Goal: Task Accomplishment & Management: Use online tool/utility

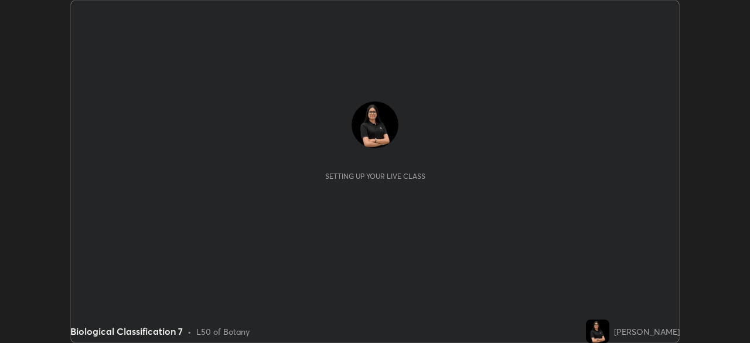
scroll to position [343, 749]
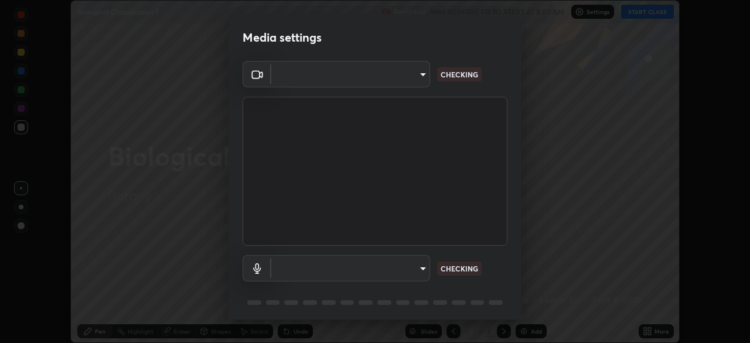
click at [415, 78] on body "Erase all Biological Classification 7 Recording WAS SCHEDULED TO START AT 8:00 …" at bounding box center [375, 171] width 750 height 343
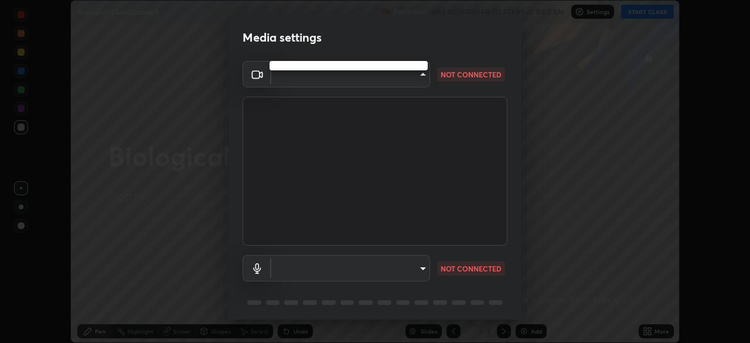
type input "ddeb460be698feac5301e169f53eca599c89e620ae617368e30cc776484c20c4"
type input "f004d940c31081e6b16f6c88961f672aa5ec6747dbf5629a26c28f94701fa2d6"
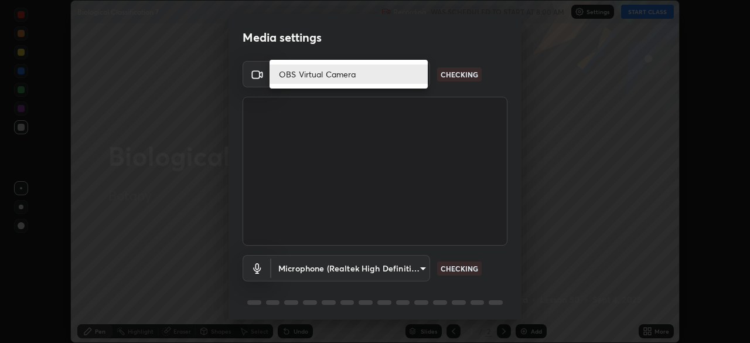
click at [395, 77] on li "OBS Virtual Camera" at bounding box center [349, 73] width 158 height 19
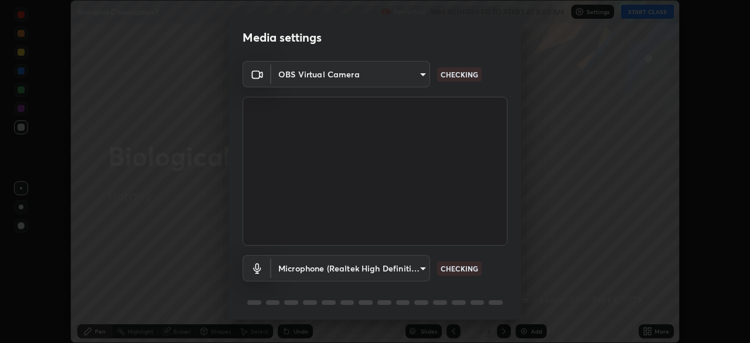
scroll to position [42, 0]
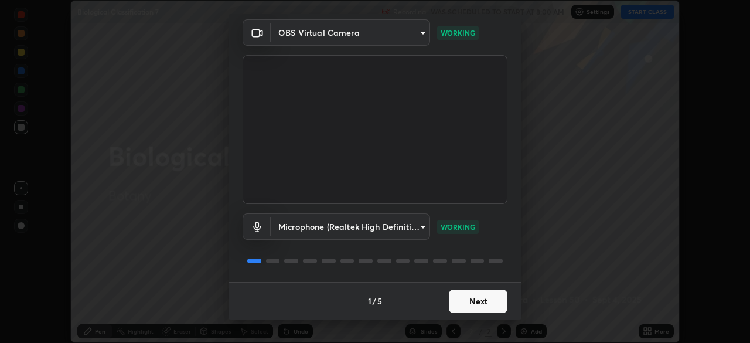
click at [483, 294] on button "Next" at bounding box center [478, 300] width 59 height 23
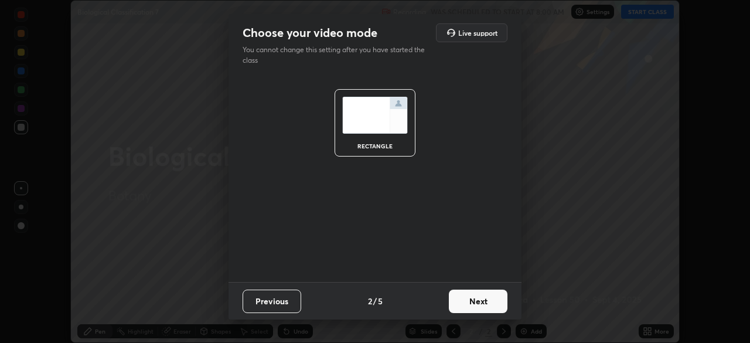
scroll to position [0, 0]
click at [495, 306] on button "Next" at bounding box center [478, 300] width 59 height 23
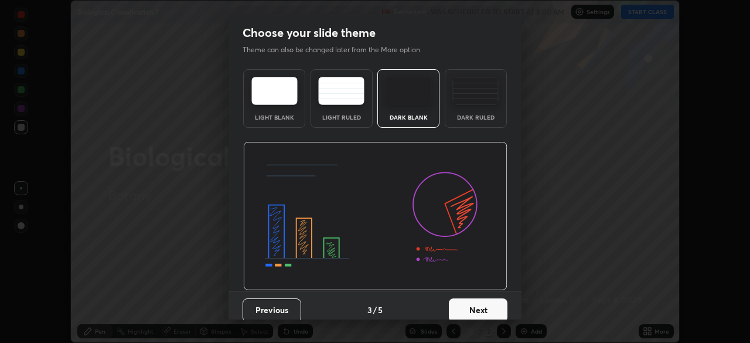
click at [498, 309] on button "Next" at bounding box center [478, 309] width 59 height 23
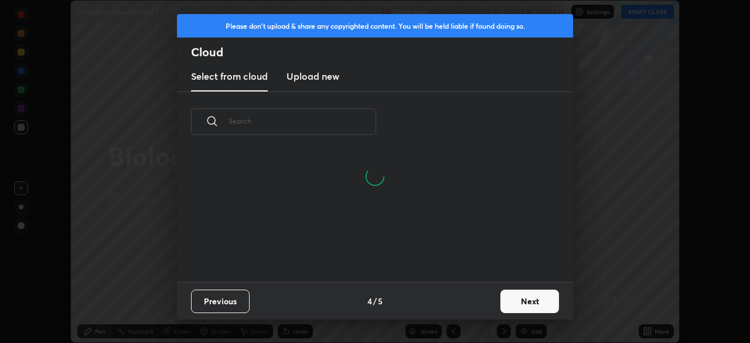
scroll to position [130, 376]
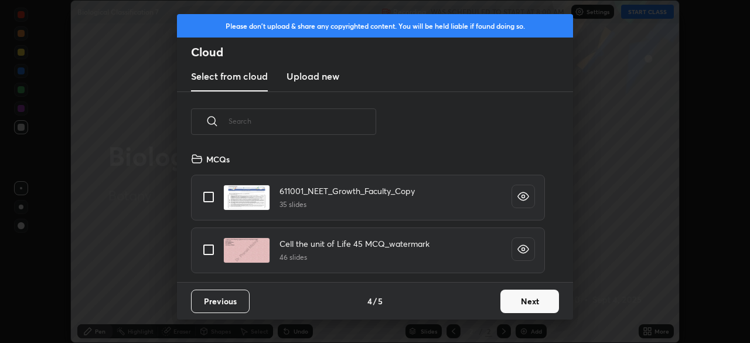
click at [521, 301] on button "Next" at bounding box center [529, 300] width 59 height 23
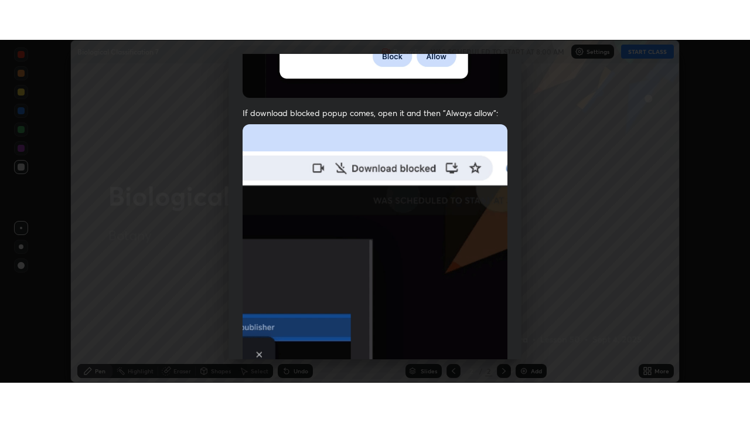
scroll to position [281, 0]
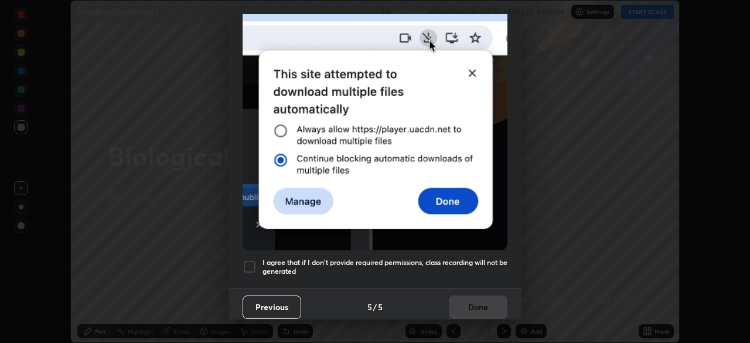
click at [250, 260] on div at bounding box center [250, 267] width 14 height 14
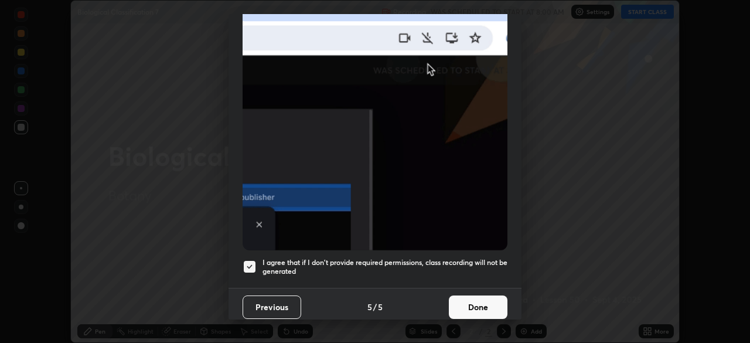
click at [476, 301] on button "Done" at bounding box center [478, 306] width 59 height 23
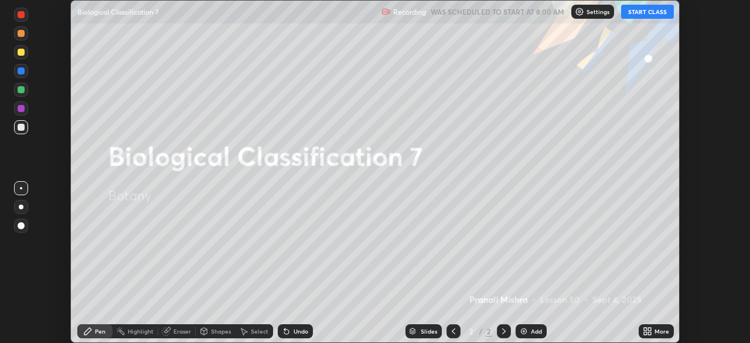
click at [640, 11] on button "START CLASS" at bounding box center [647, 12] width 53 height 14
click at [659, 320] on div "More" at bounding box center [656, 330] width 35 height 23
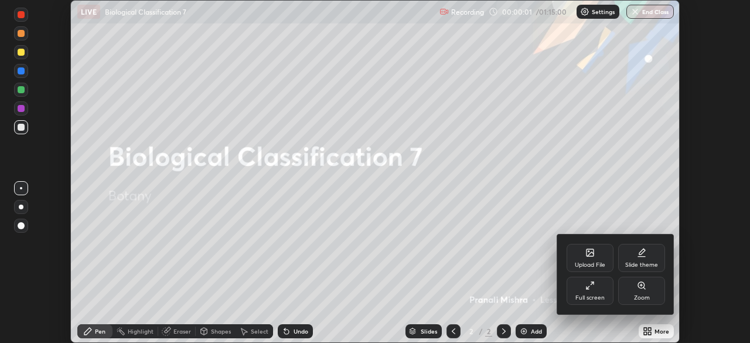
click at [595, 298] on div "Full screen" at bounding box center [589, 298] width 29 height 6
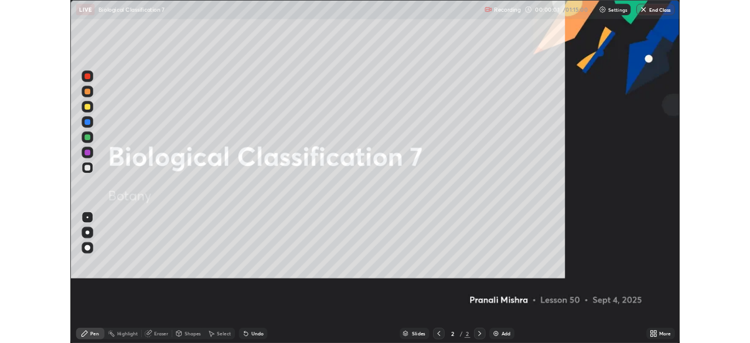
scroll to position [422, 750]
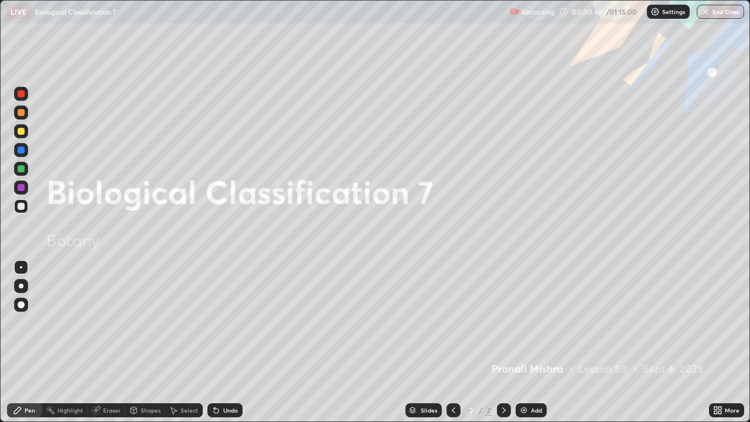
click at [719, 342] on icon at bounding box center [719, 412] width 3 height 3
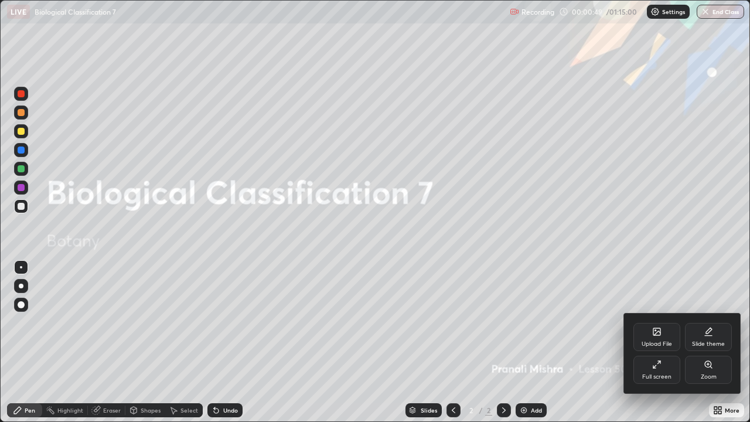
click at [664, 342] on div "Full screen" at bounding box center [656, 370] width 47 height 28
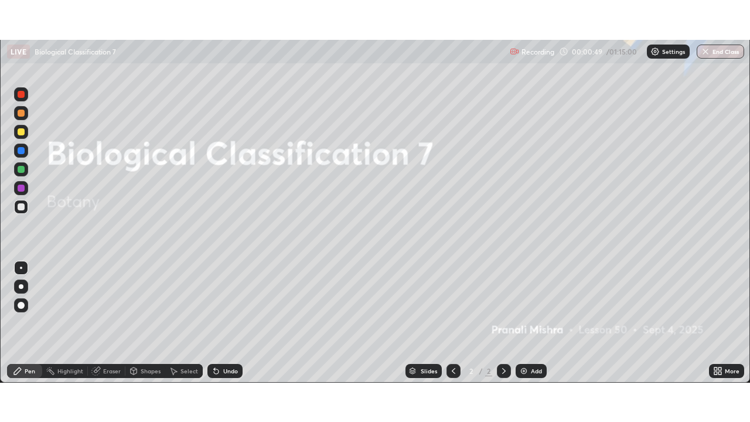
scroll to position [58248, 57840]
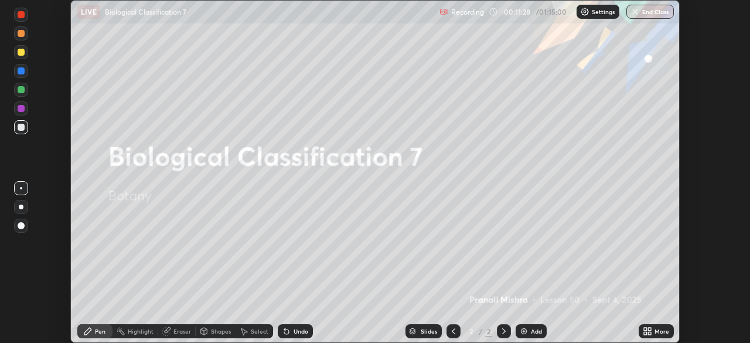
click at [649, 330] on icon at bounding box center [649, 329] width 3 height 3
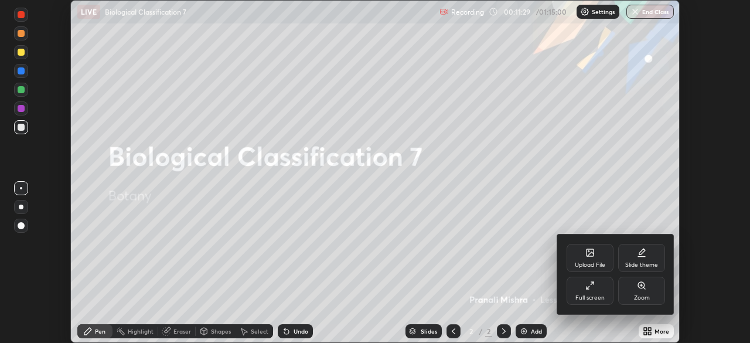
click at [589, 296] on div "Full screen" at bounding box center [589, 298] width 29 height 6
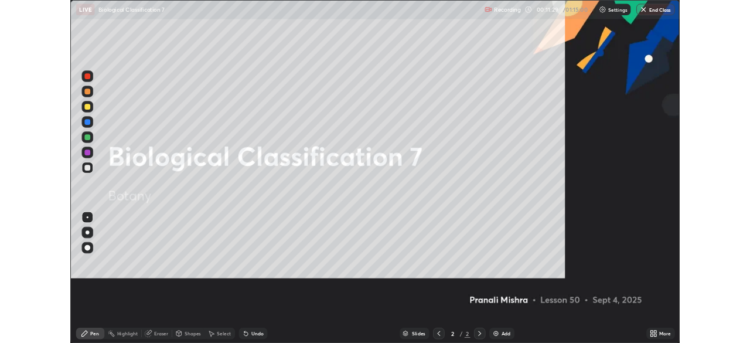
scroll to position [422, 750]
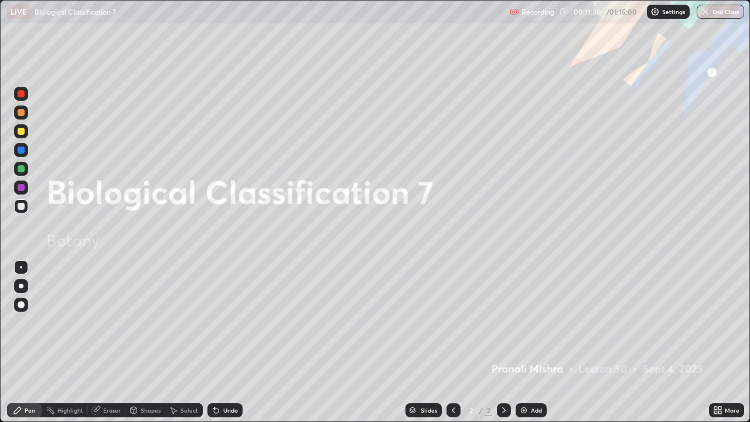
click at [540, 342] on div "Add" at bounding box center [536, 410] width 11 height 6
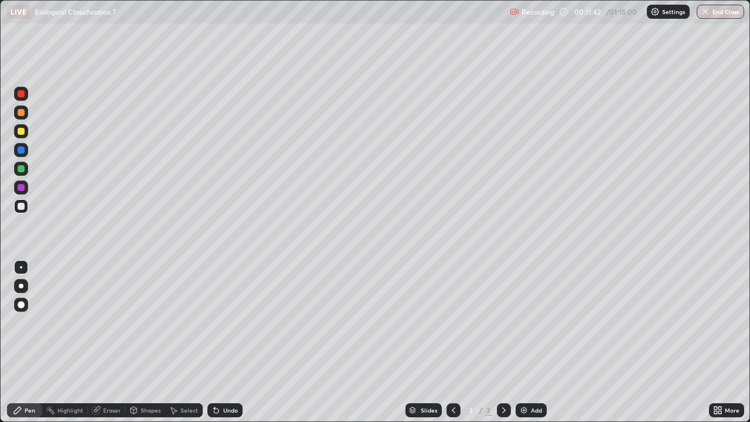
click at [22, 131] on div at bounding box center [21, 131] width 7 height 7
click at [533, 342] on div "Add" at bounding box center [531, 410] width 31 height 14
click at [729, 342] on div "More" at bounding box center [732, 410] width 15 height 6
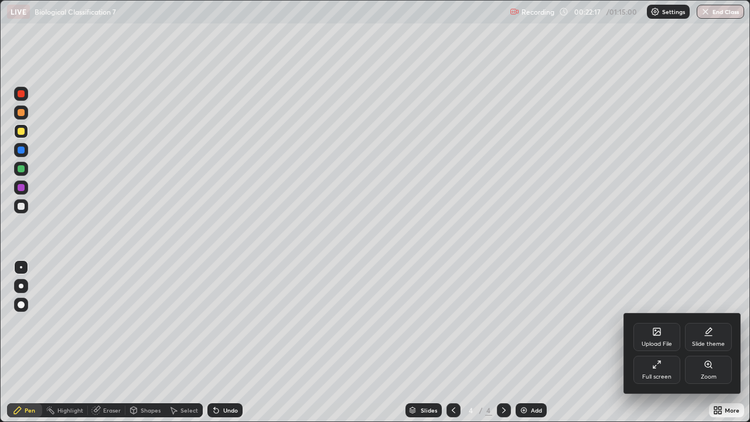
click at [664, 342] on div "Full screen" at bounding box center [656, 370] width 47 height 28
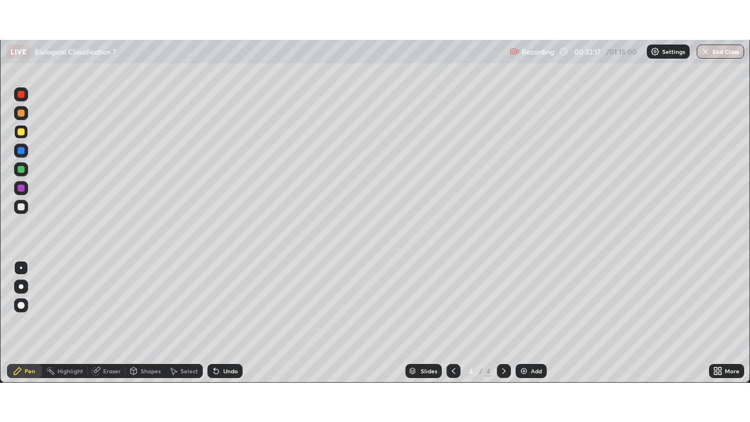
scroll to position [58248, 57840]
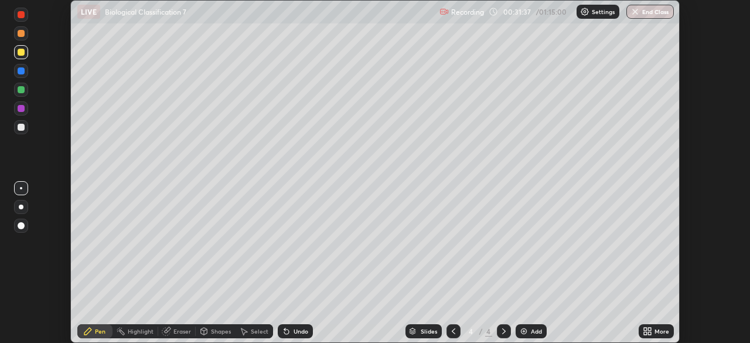
click at [531, 326] on div "Add" at bounding box center [531, 331] width 31 height 14
click at [658, 332] on div "More" at bounding box center [661, 331] width 15 height 6
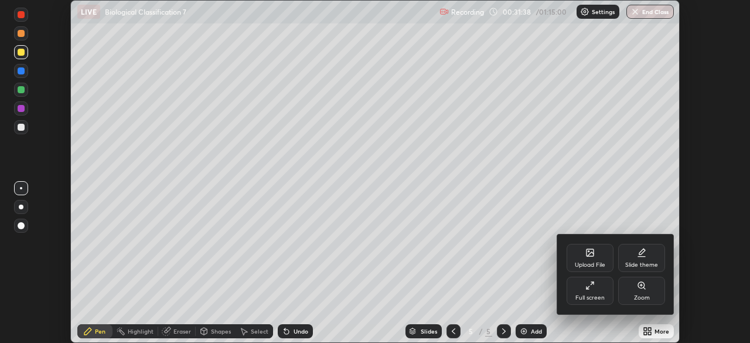
click at [592, 295] on div "Full screen" at bounding box center [589, 298] width 29 height 6
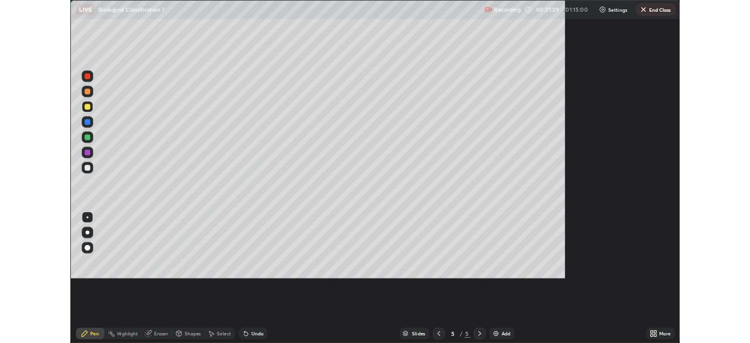
scroll to position [422, 750]
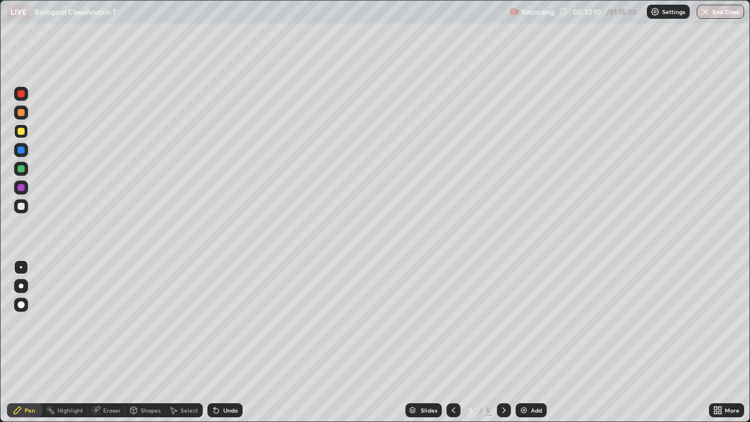
click at [730, 342] on div "More" at bounding box center [726, 410] width 35 height 14
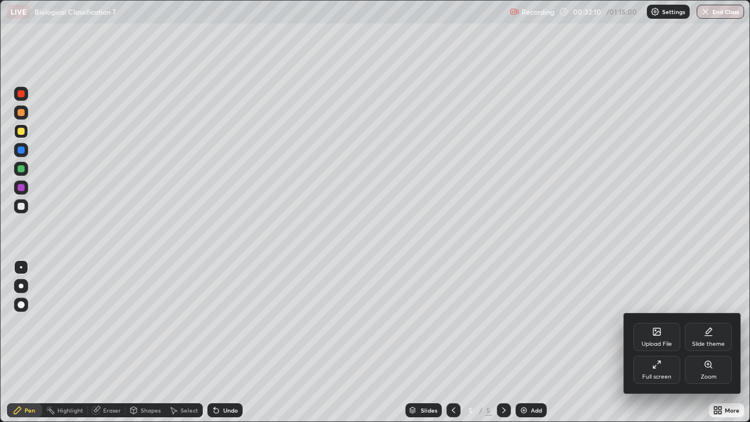
click at [671, 342] on div "Full screen" at bounding box center [656, 370] width 47 height 28
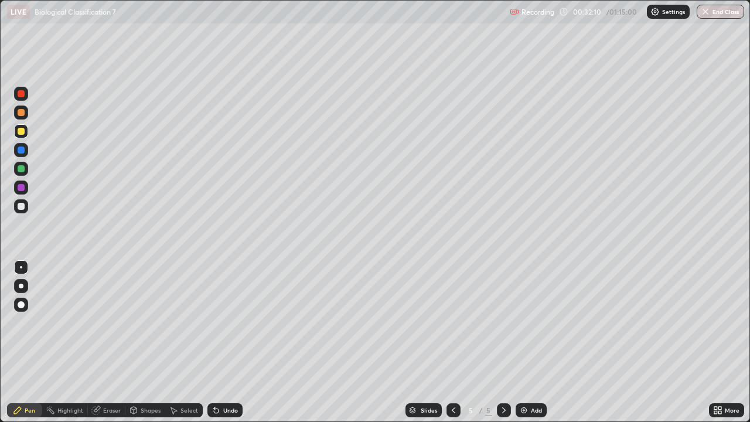
scroll to position [58248, 57840]
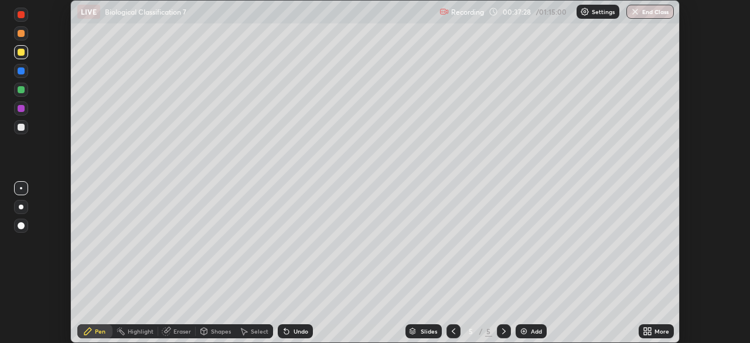
click at [531, 334] on div "Add" at bounding box center [536, 331] width 11 height 6
click at [658, 329] on div "More" at bounding box center [661, 331] width 15 height 6
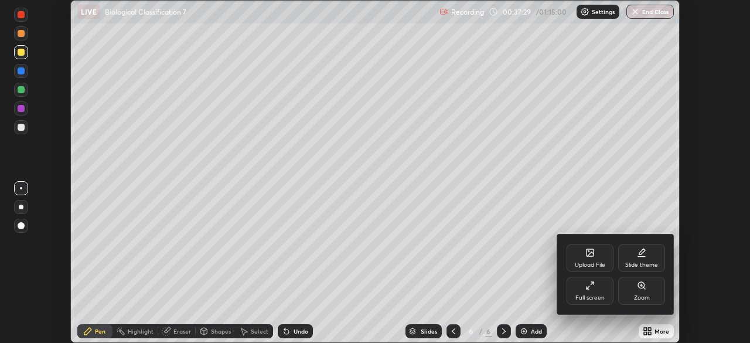
click at [601, 292] on div "Full screen" at bounding box center [590, 291] width 47 height 28
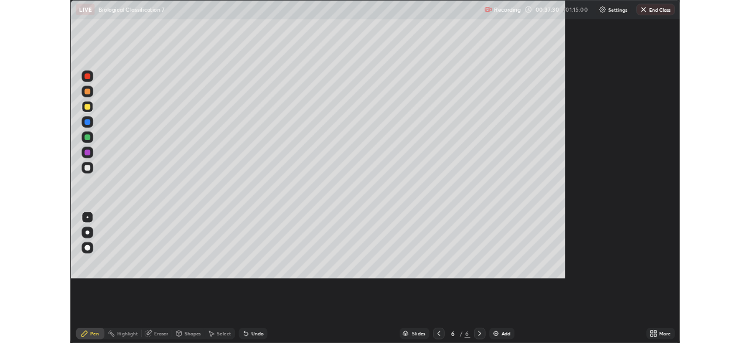
scroll to position [422, 750]
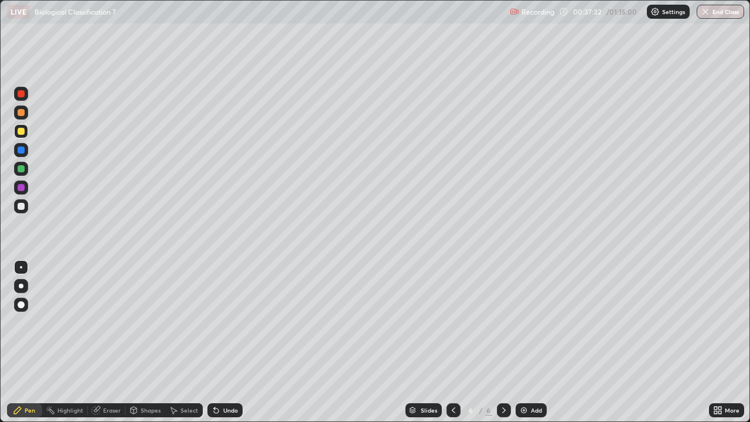
click at [26, 287] on div at bounding box center [21, 286] width 14 height 14
click at [21, 207] on div at bounding box center [21, 206] width 7 height 7
click at [733, 342] on div "More" at bounding box center [726, 410] width 35 height 14
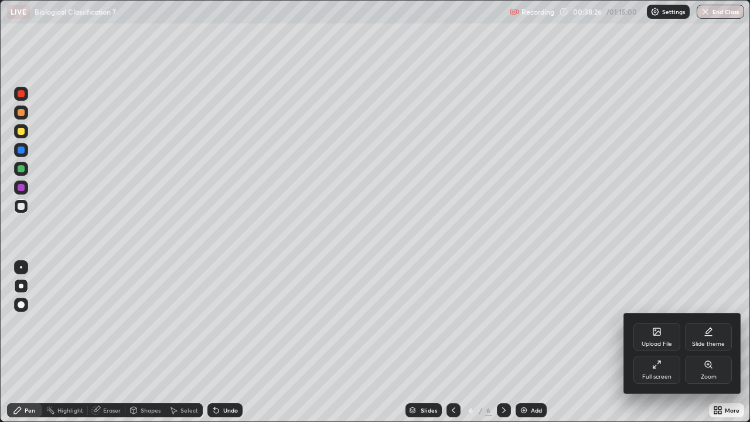
click at [654, 342] on icon at bounding box center [654, 366] width 3 height 3
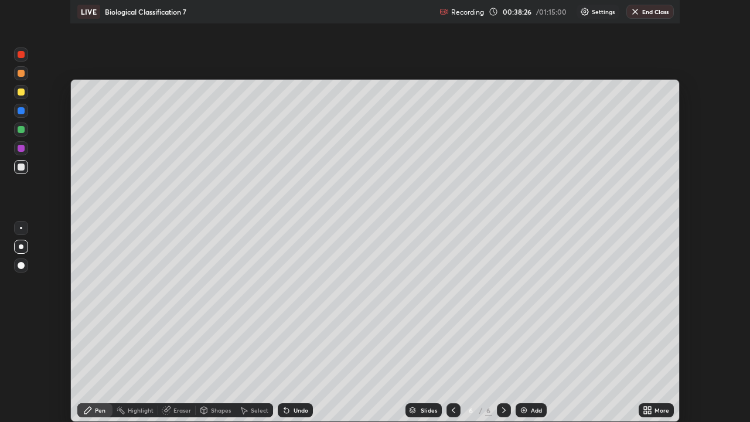
scroll to position [58248, 57840]
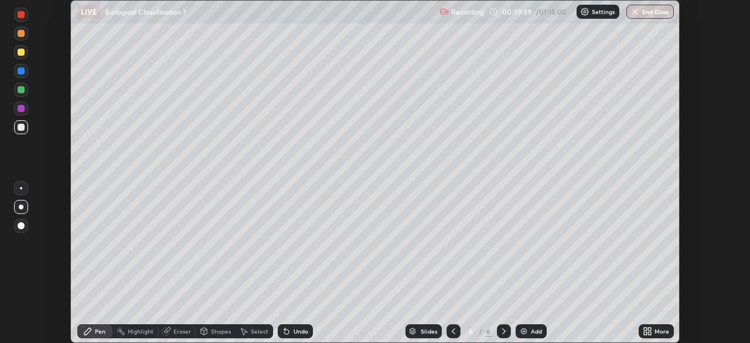
click at [294, 332] on div "Undo" at bounding box center [301, 331] width 15 height 6
click at [25, 91] on div at bounding box center [21, 90] width 14 height 14
click at [660, 328] on div "More" at bounding box center [661, 331] width 15 height 6
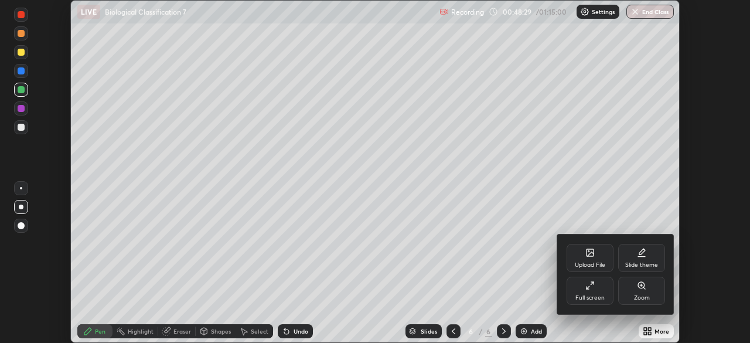
click at [584, 298] on div "Full screen" at bounding box center [589, 298] width 29 height 6
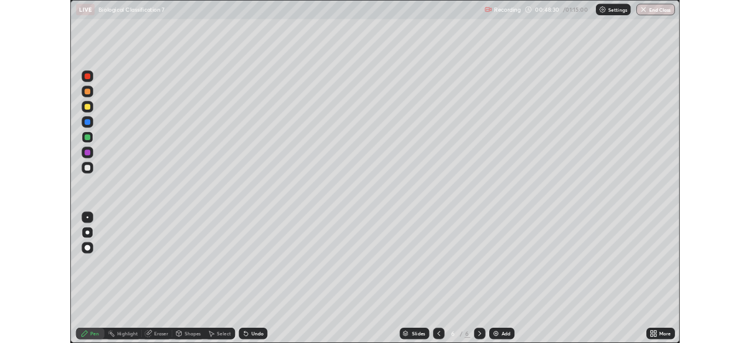
scroll to position [422, 750]
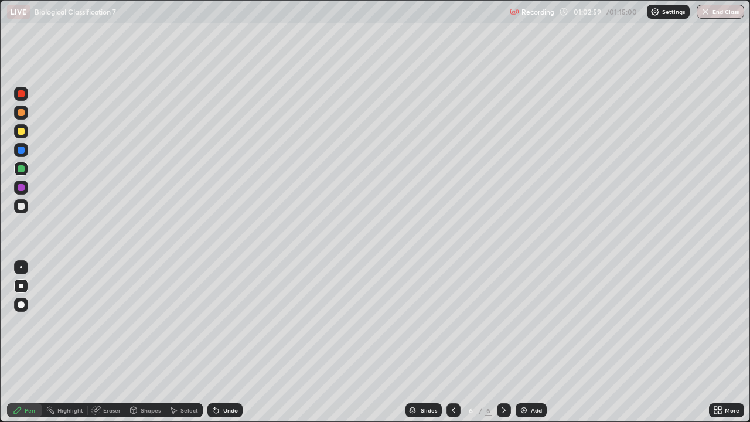
click at [531, 342] on div "Add" at bounding box center [536, 410] width 11 height 6
click at [540, 342] on div "Add" at bounding box center [531, 410] width 31 height 14
click at [236, 342] on div "Undo" at bounding box center [224, 410] width 35 height 14
click at [233, 342] on div "Undo" at bounding box center [224, 410] width 35 height 14
click at [112, 342] on div "Eraser" at bounding box center [106, 410] width 37 height 14
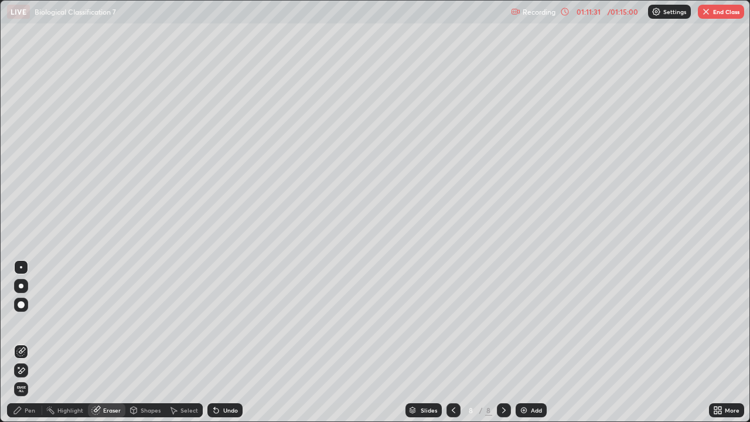
click at [26, 342] on div at bounding box center [21, 370] width 14 height 14
click at [35, 342] on div "Pen" at bounding box center [24, 410] width 35 height 14
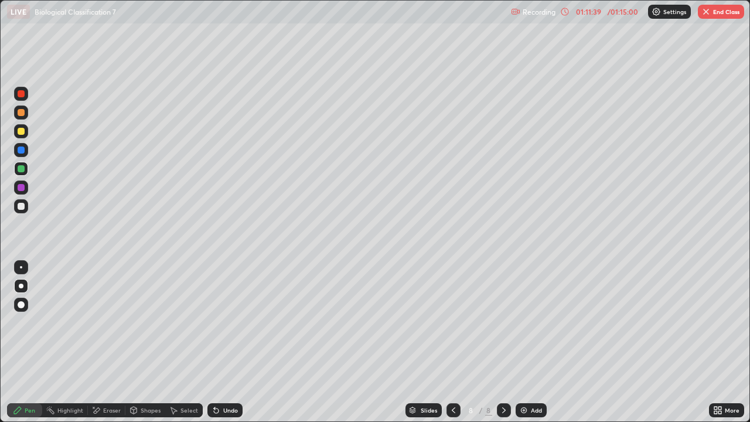
click at [28, 132] on div at bounding box center [21, 131] width 14 height 14
click at [238, 342] on div "Undo" at bounding box center [224, 410] width 35 height 14
click at [234, 342] on div "Undo" at bounding box center [230, 410] width 15 height 6
click at [233, 342] on div "Undo" at bounding box center [224, 410] width 35 height 14
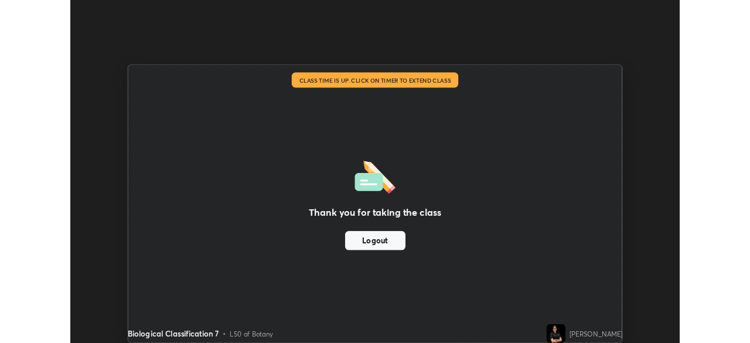
scroll to position [58248, 57840]
